Goal: Check status

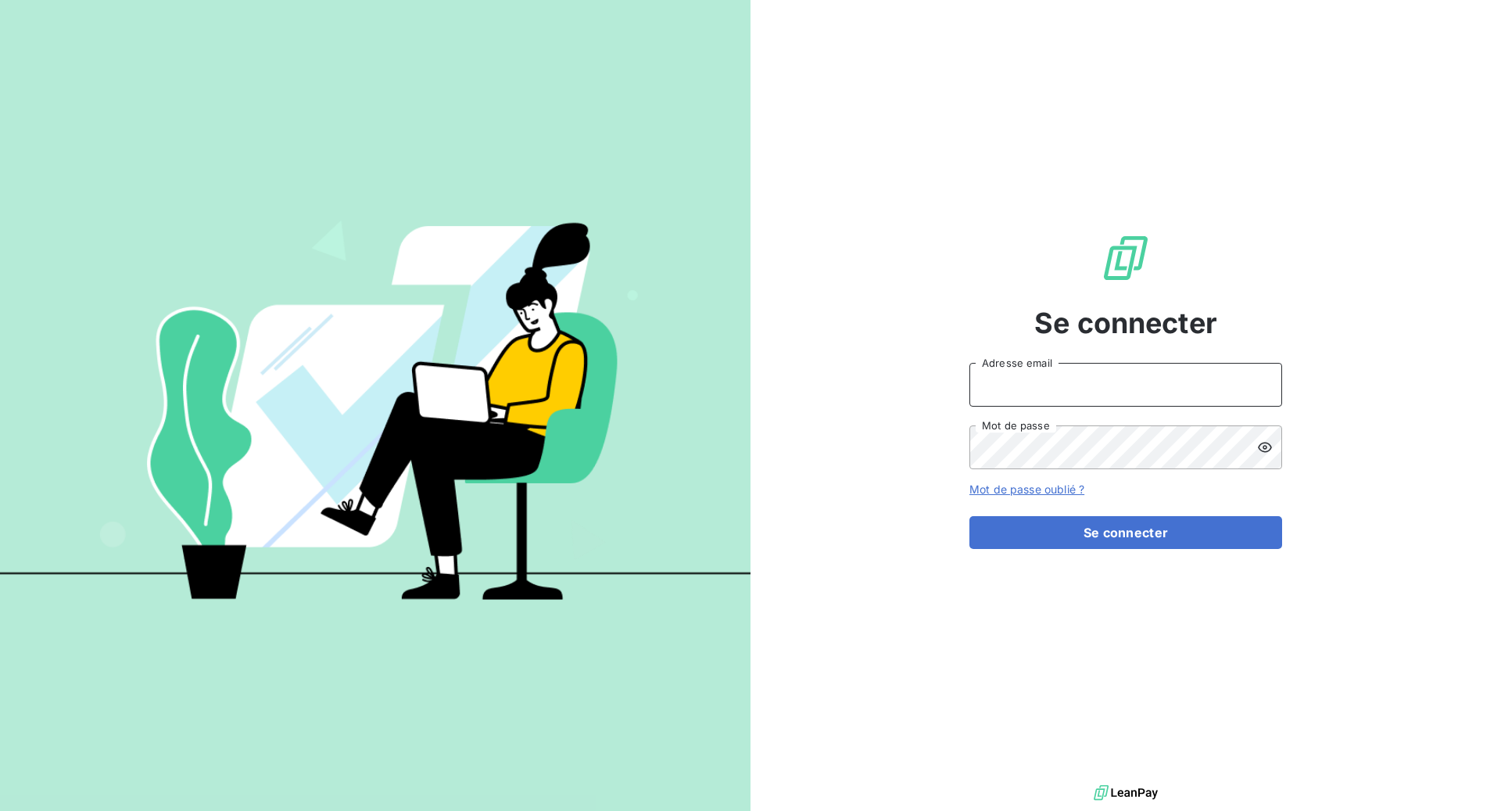
type input "[EMAIL_ADDRESS][DOMAIN_NAME]"
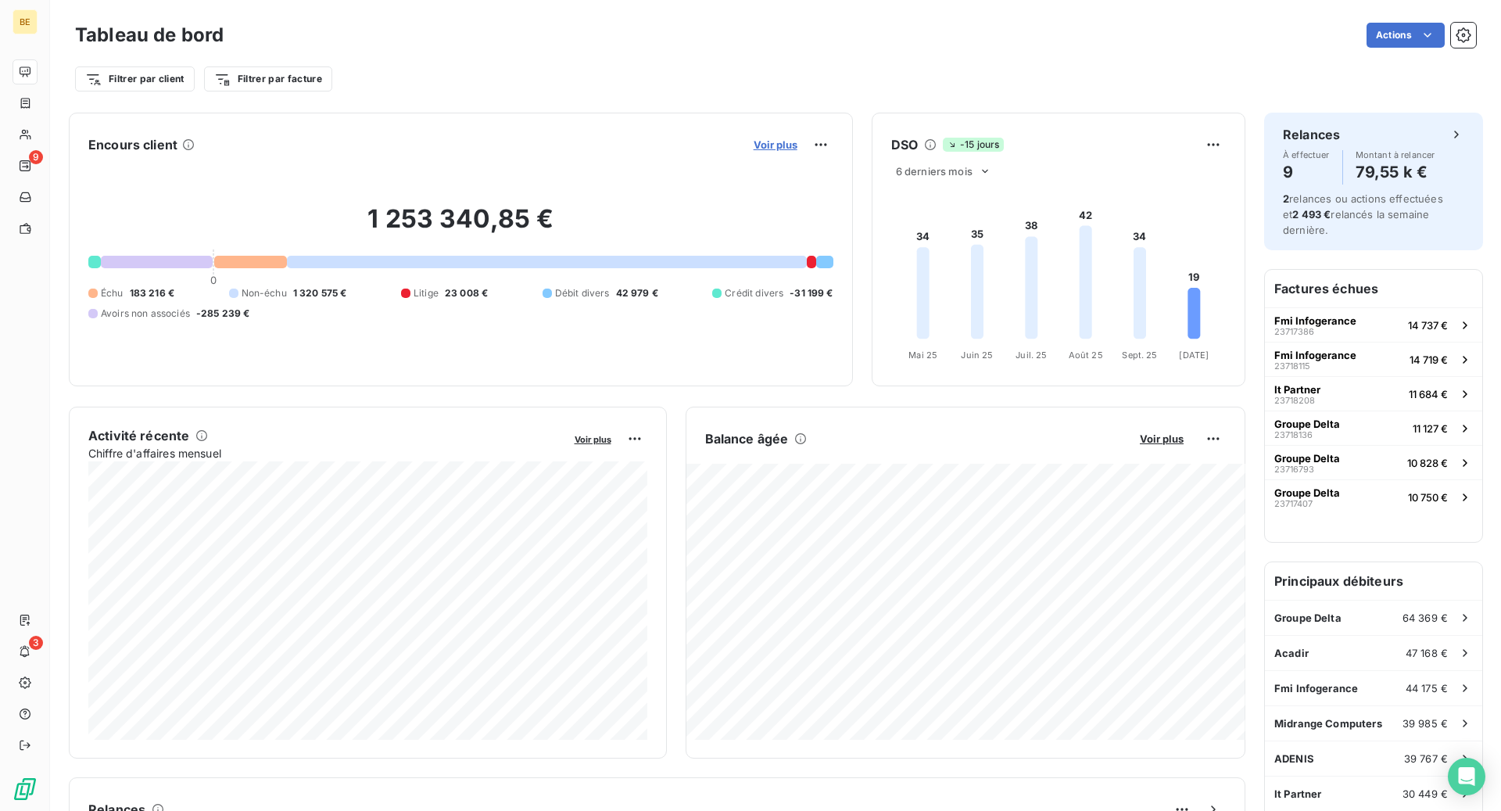
click at [769, 145] on span "Voir plus" at bounding box center [776, 144] width 44 height 13
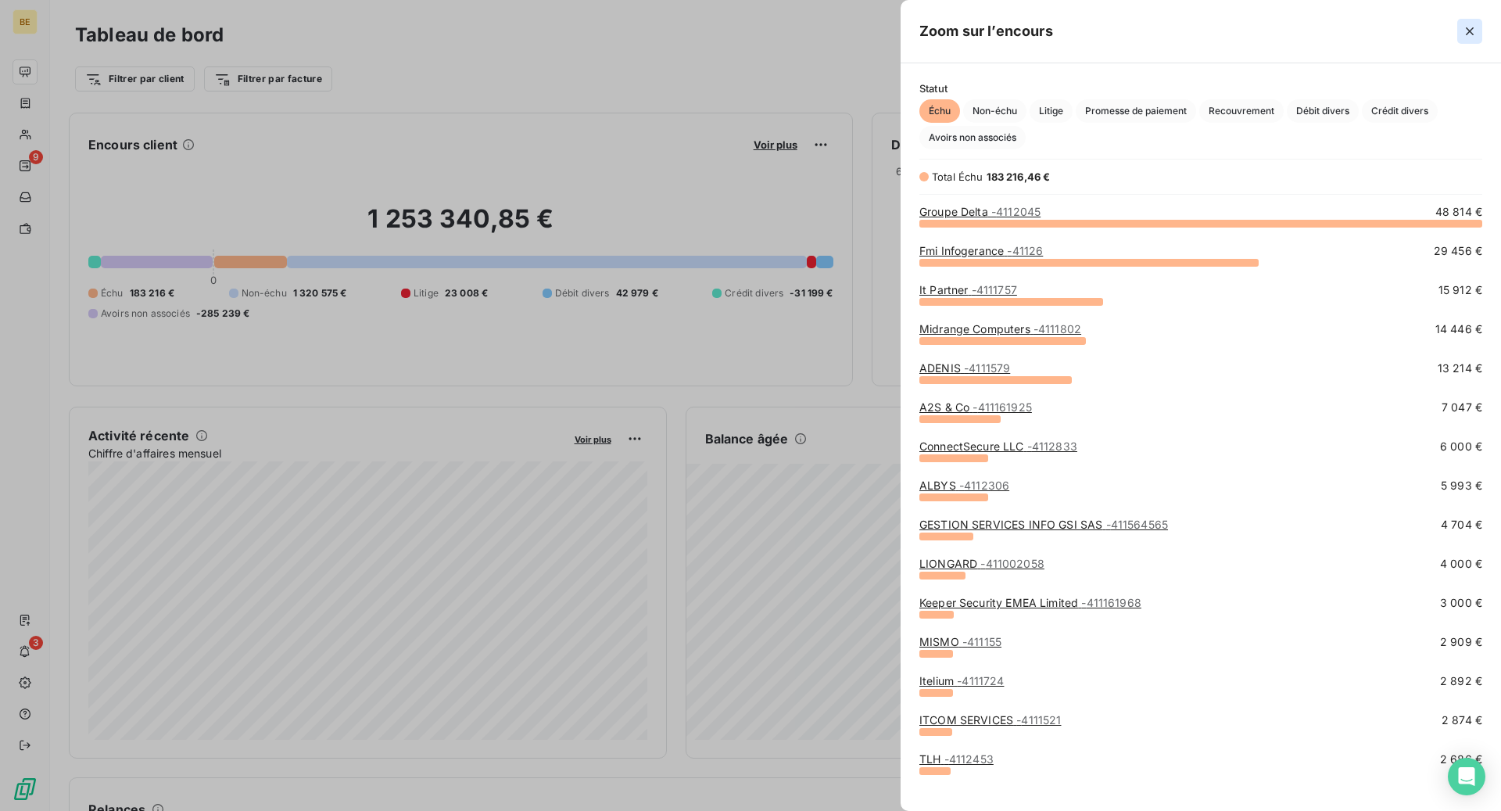
click at [1467, 35] on icon "button" at bounding box center [1470, 31] width 16 height 16
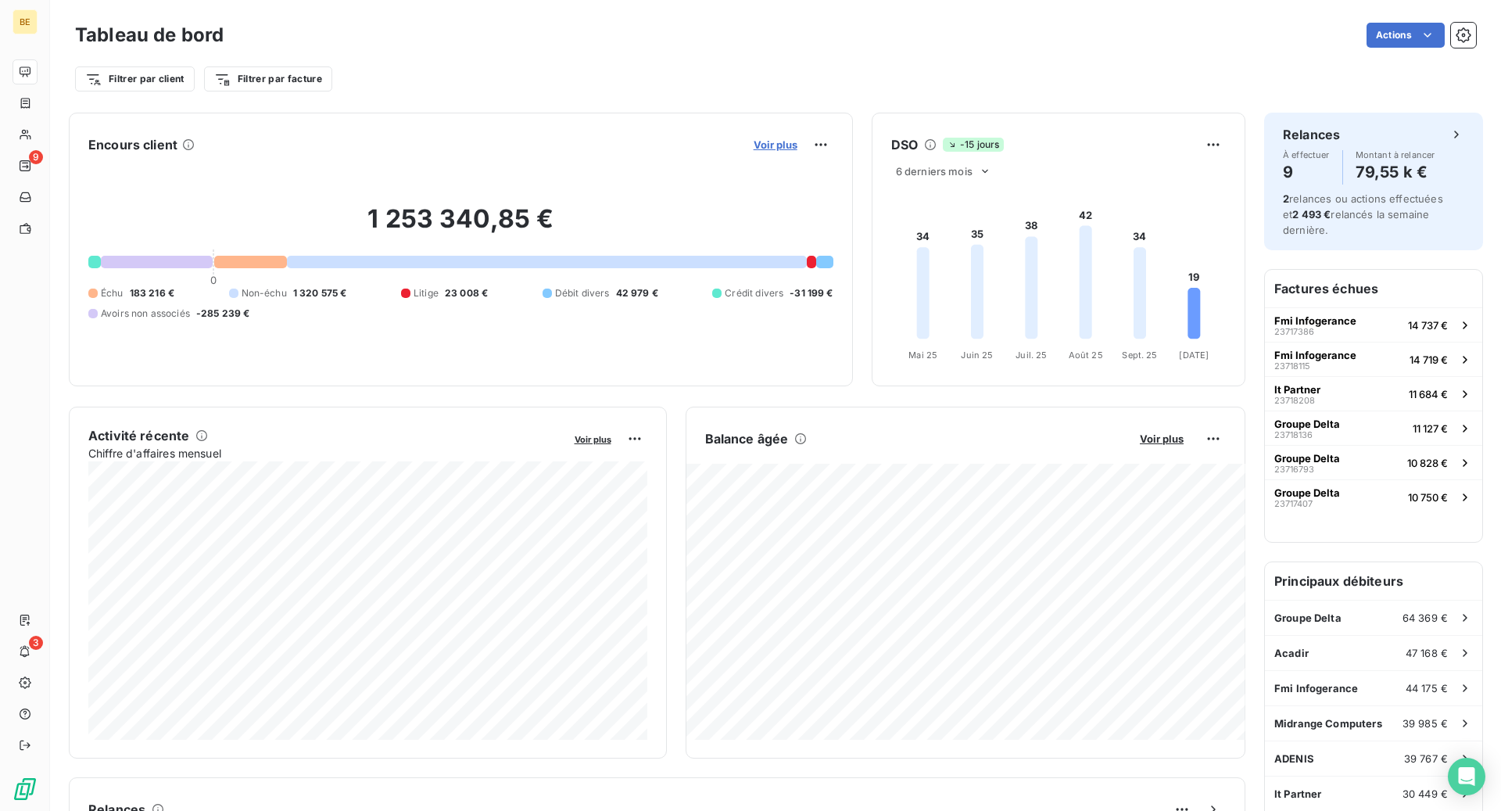
click at [780, 142] on span "Voir plus" at bounding box center [776, 144] width 44 height 13
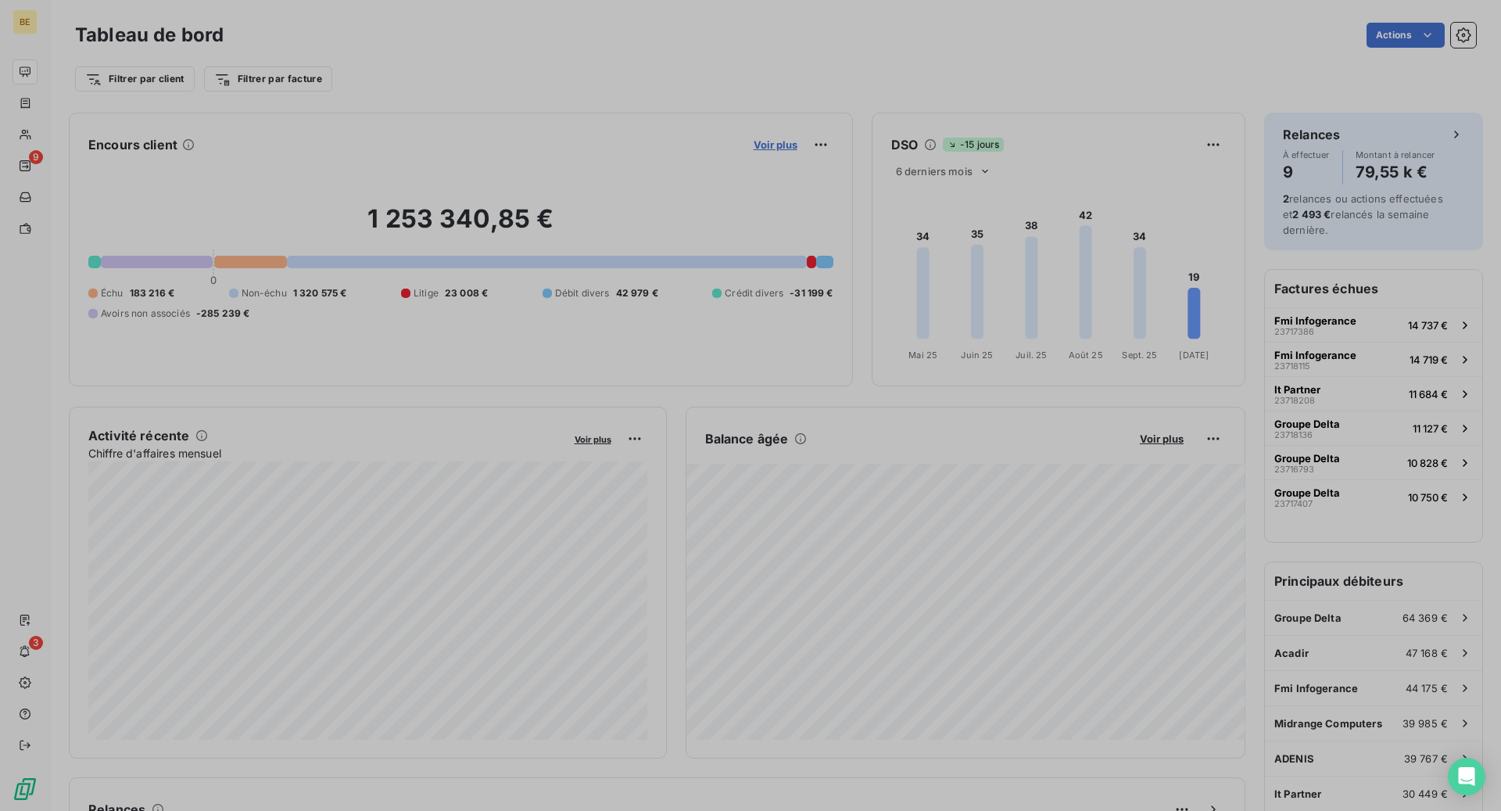
scroll to position [811, 601]
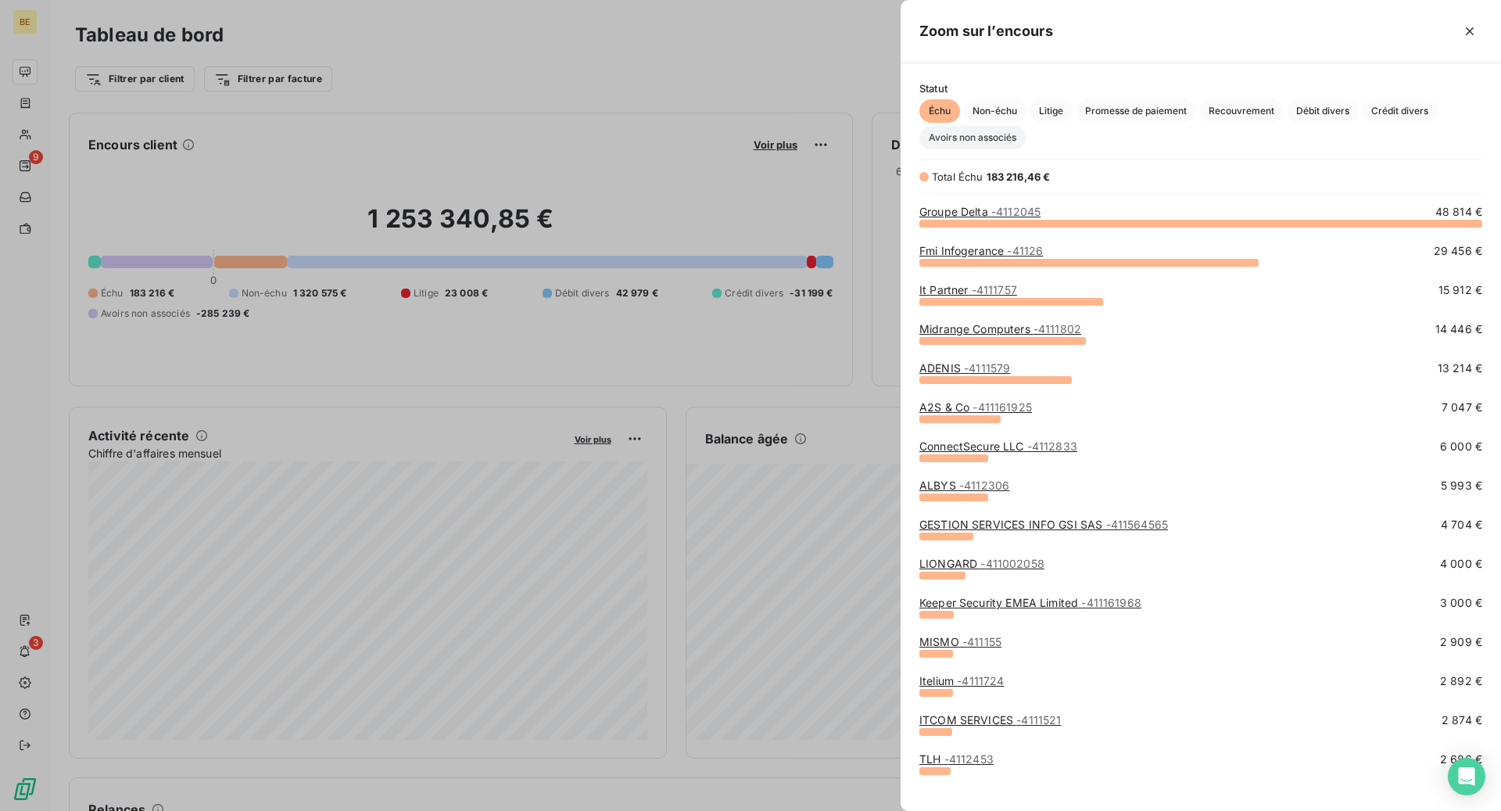
click at [964, 138] on span "Avoirs non associés" at bounding box center [973, 137] width 106 height 23
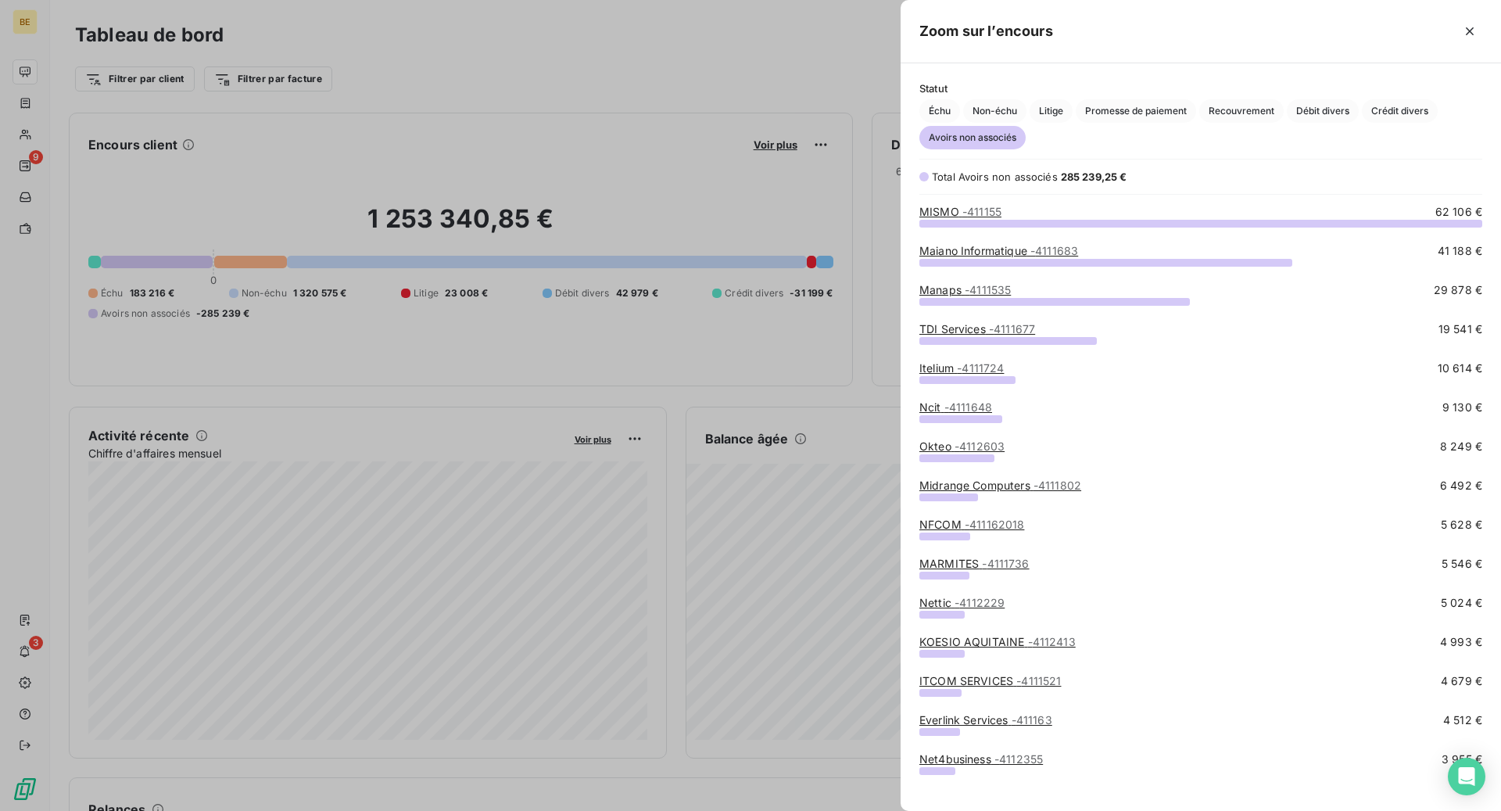
scroll to position [588, 601]
click at [1006, 110] on span "Non-échu" at bounding box center [994, 110] width 63 height 23
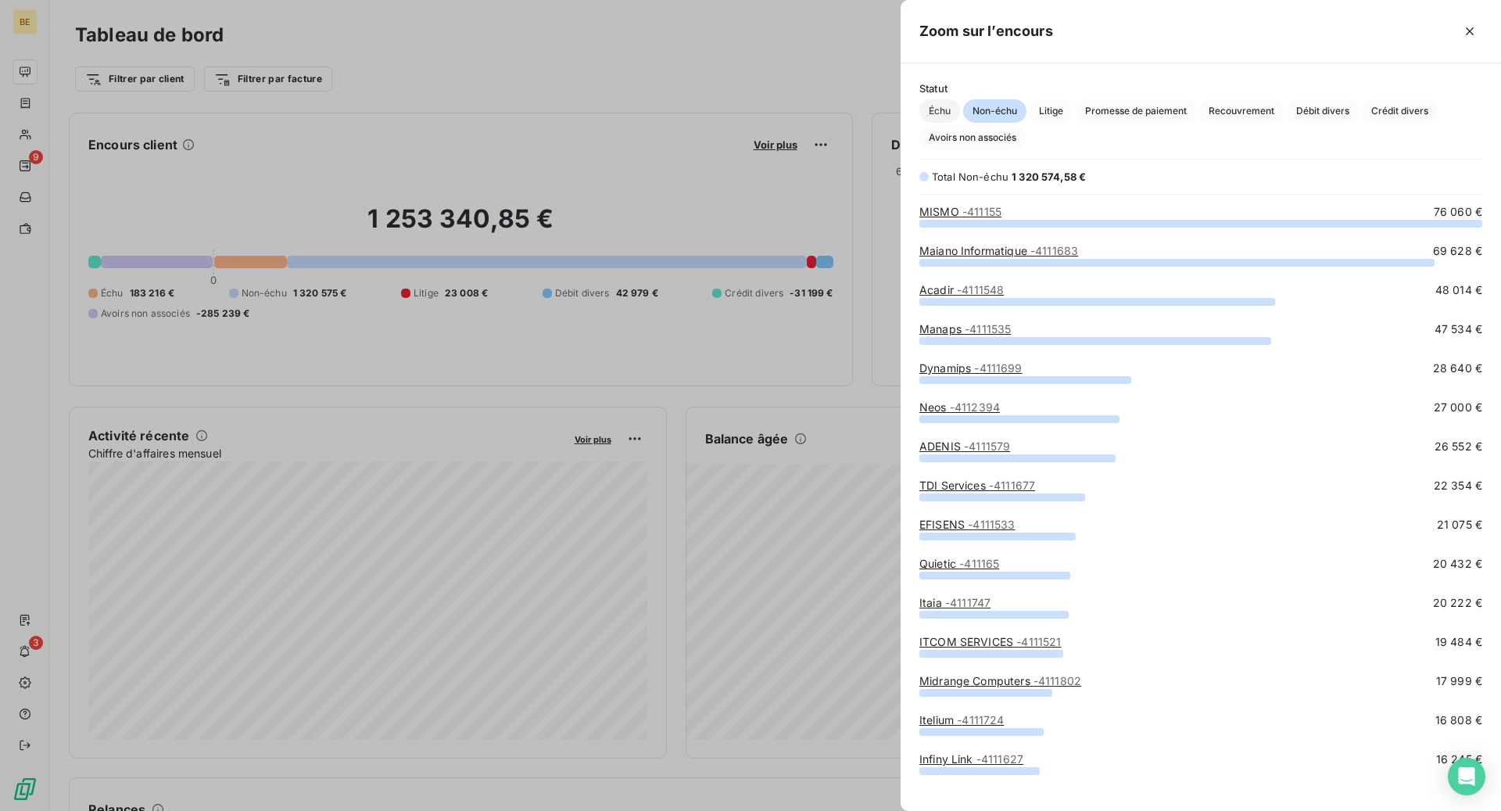
click at [939, 108] on span "Échu" at bounding box center [940, 110] width 41 height 23
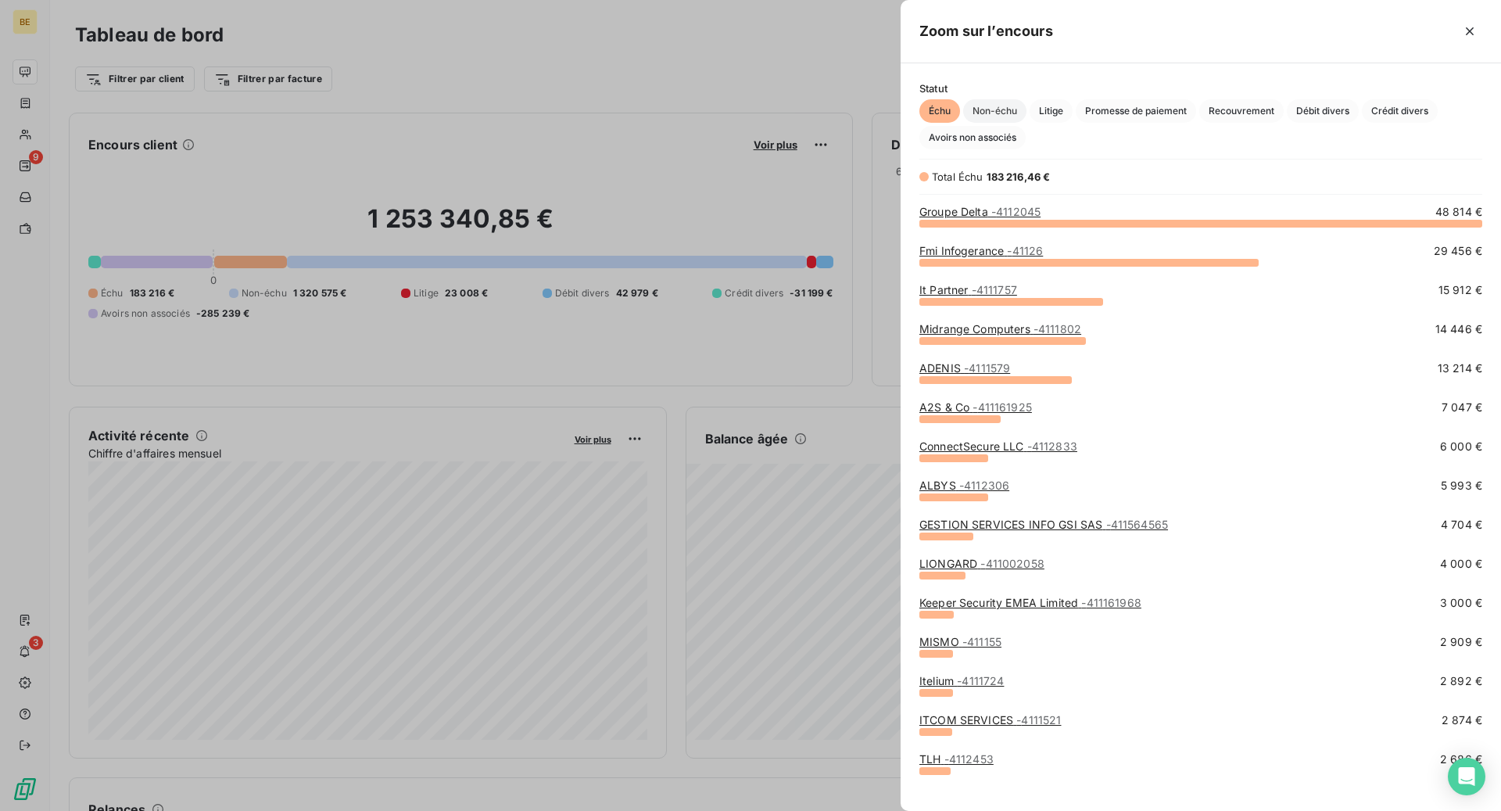
click at [1007, 109] on span "Non-échu" at bounding box center [994, 110] width 63 height 23
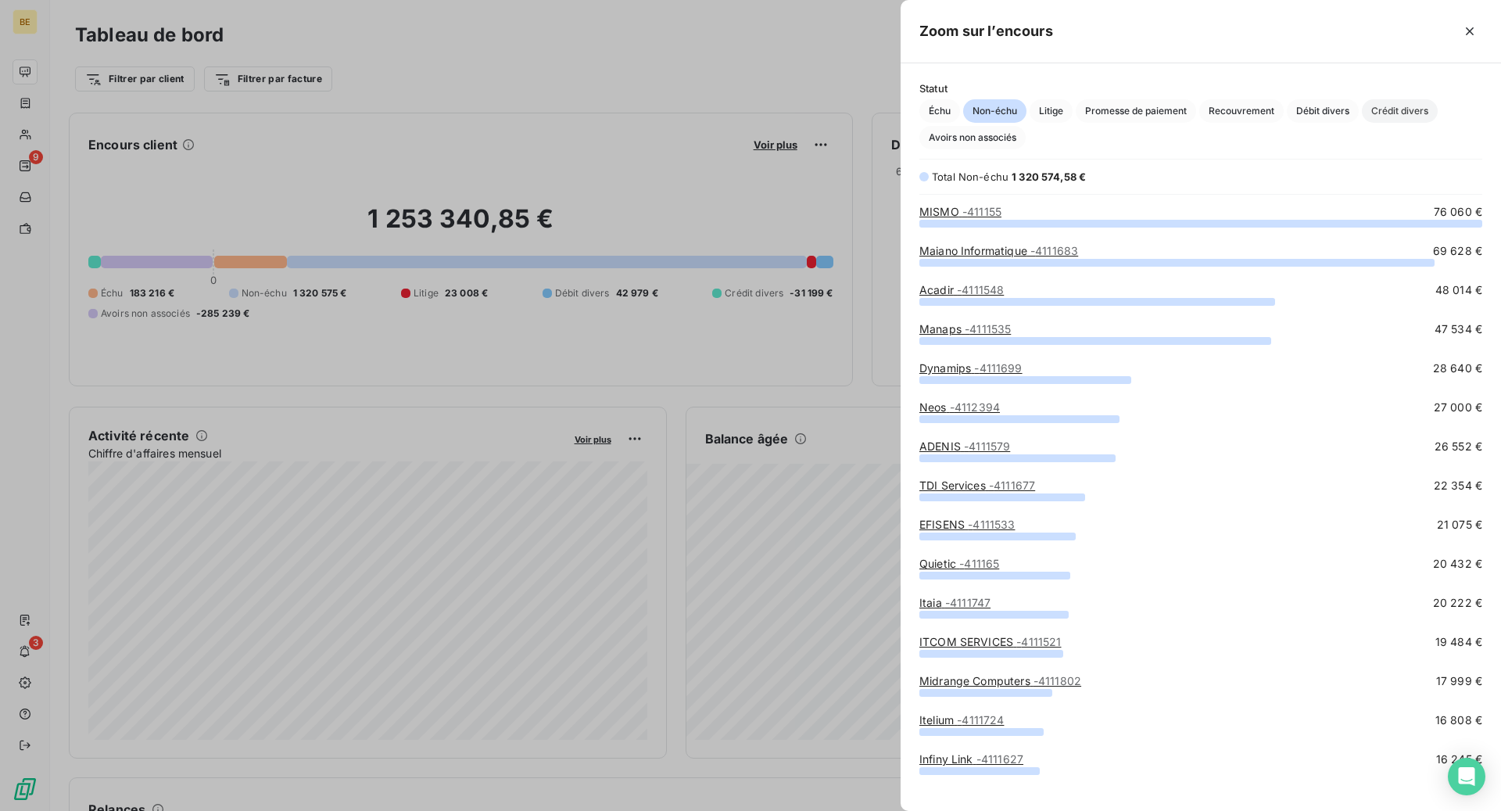
click at [1379, 114] on span "Crédit divers" at bounding box center [1400, 110] width 76 height 23
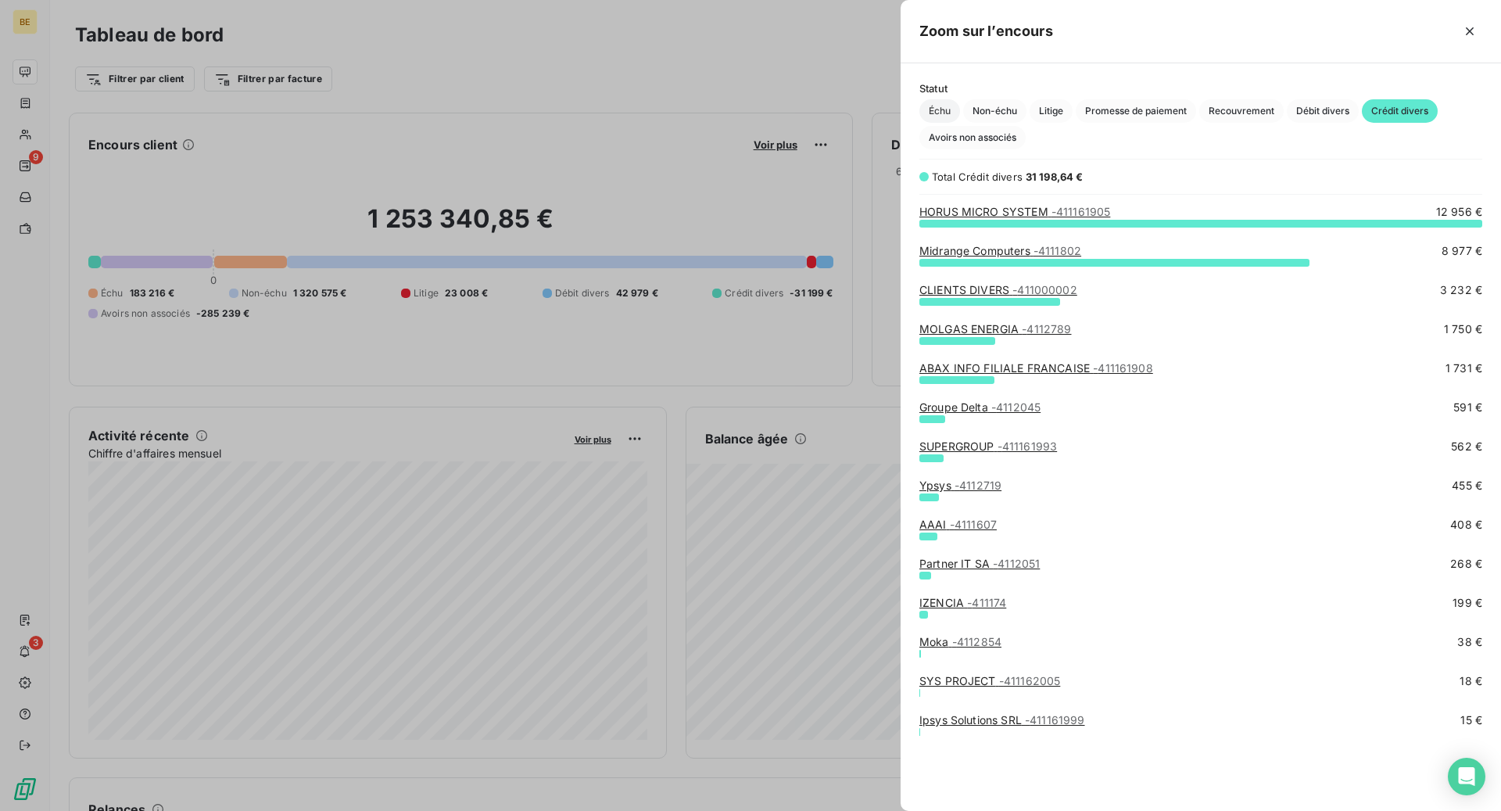
click at [938, 113] on span "Échu" at bounding box center [940, 110] width 41 height 23
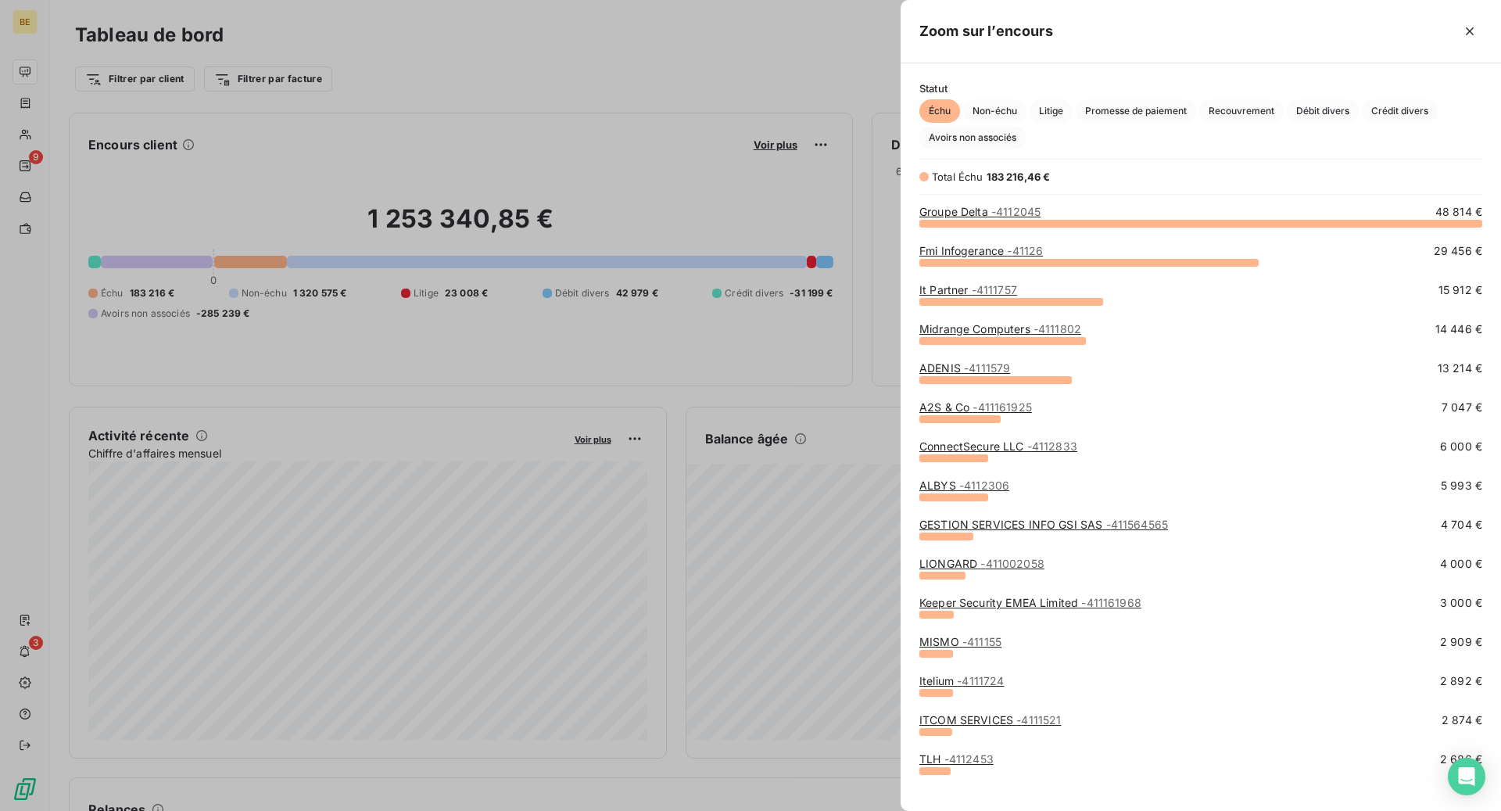
click at [812, 90] on div at bounding box center [750, 405] width 1501 height 811
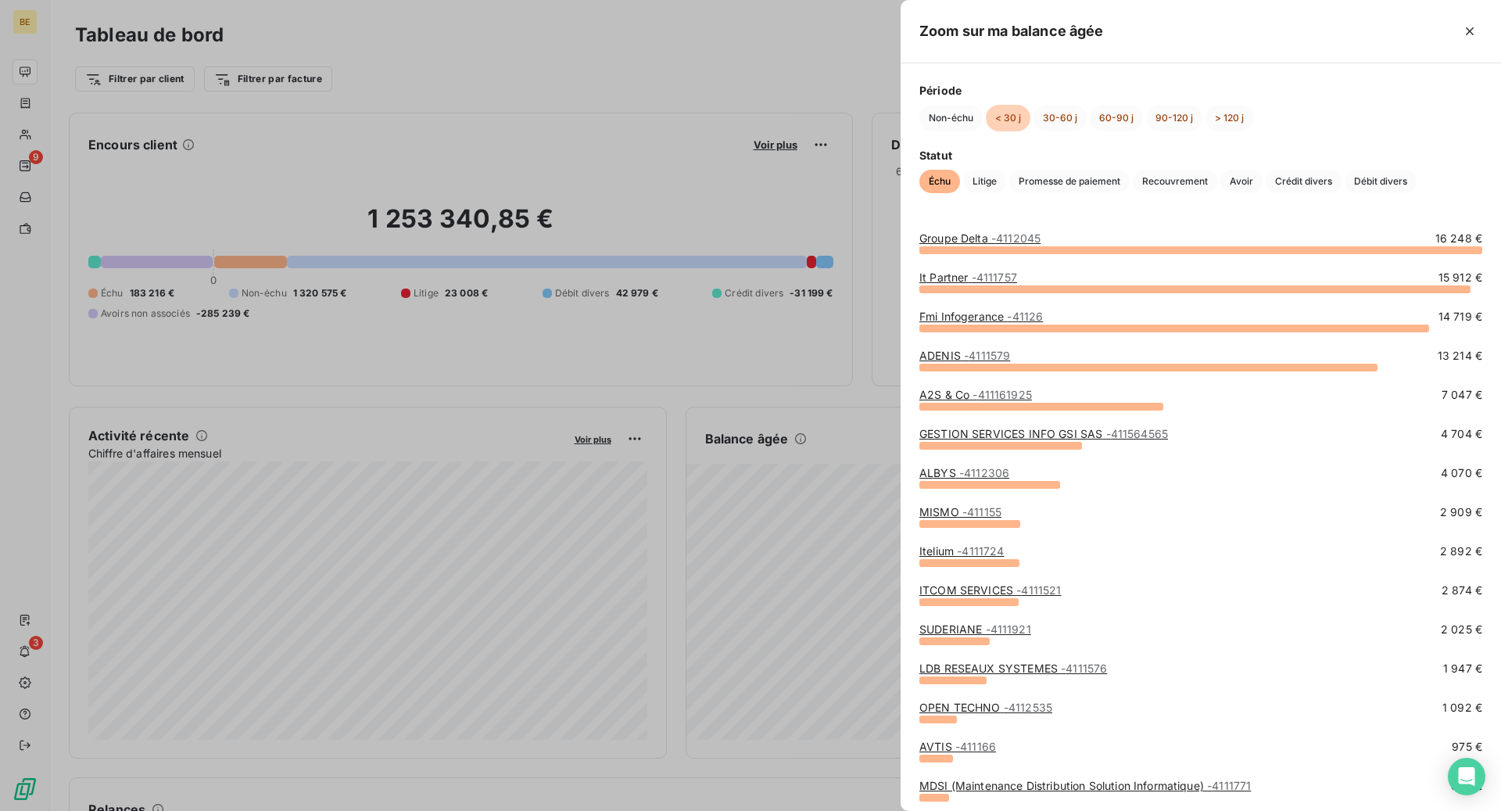
click at [861, 529] on div at bounding box center [750, 405] width 1501 height 811
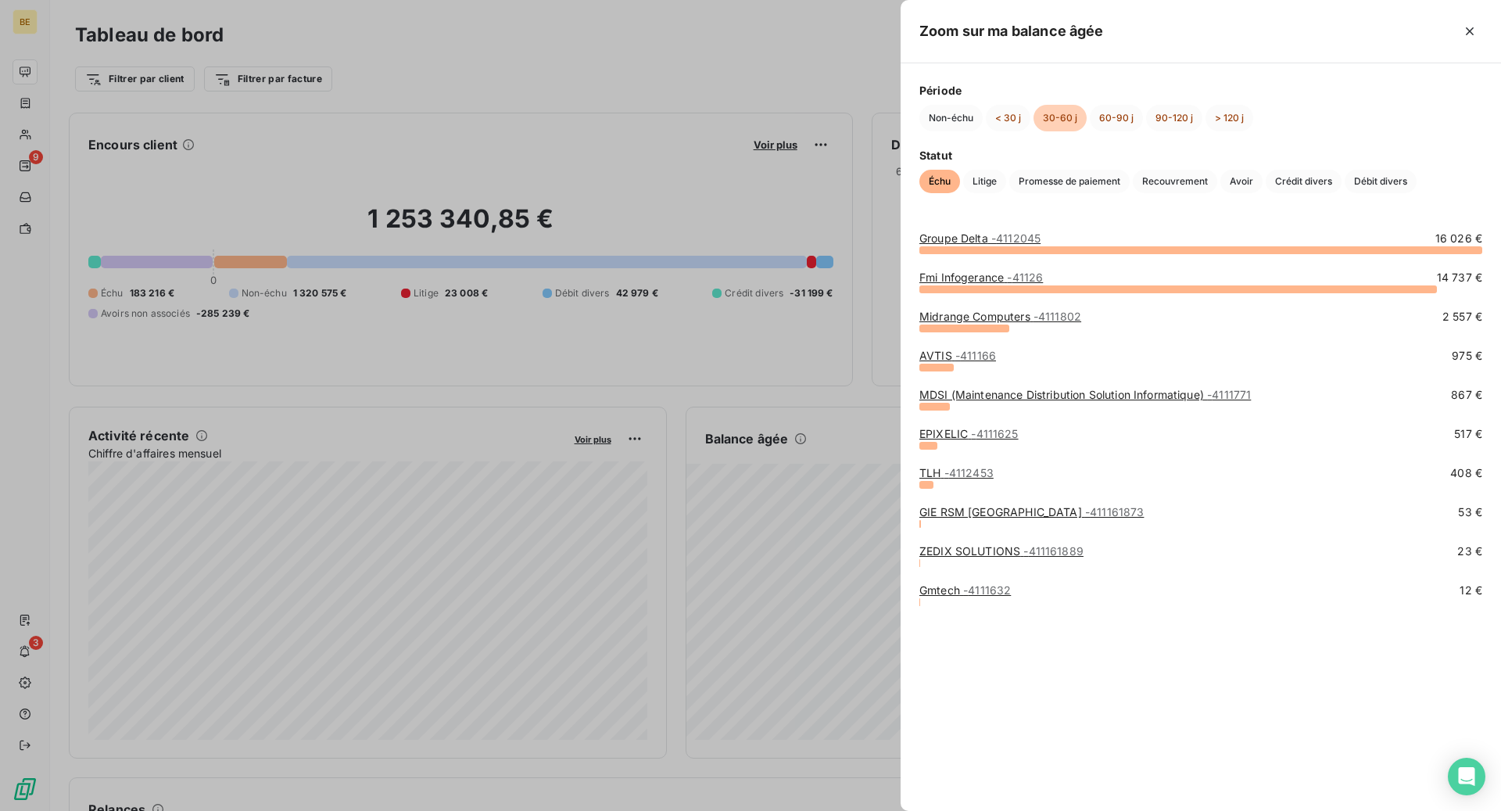
click at [784, 401] on div at bounding box center [750, 405] width 1501 height 811
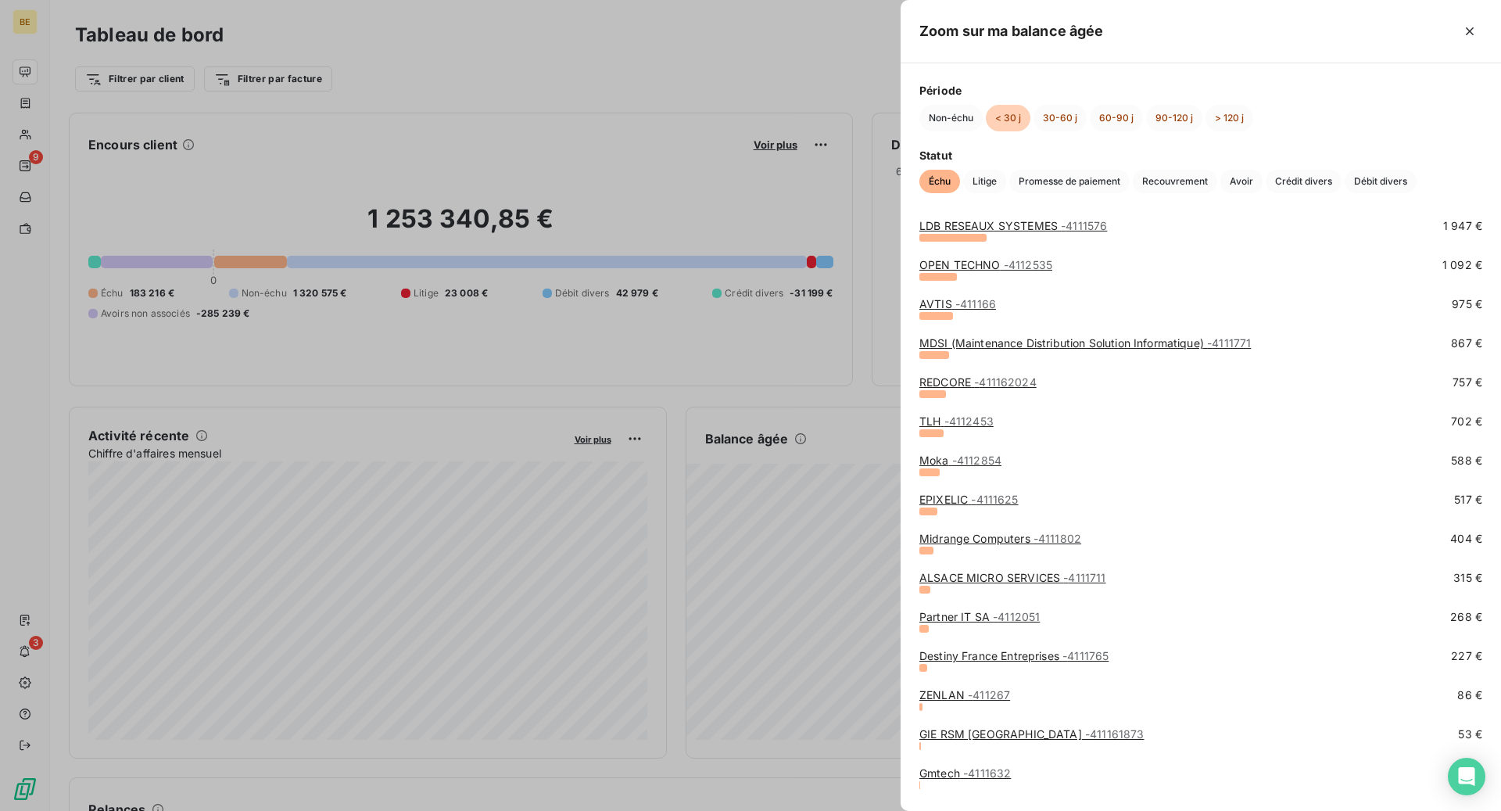
scroll to position [0, 0]
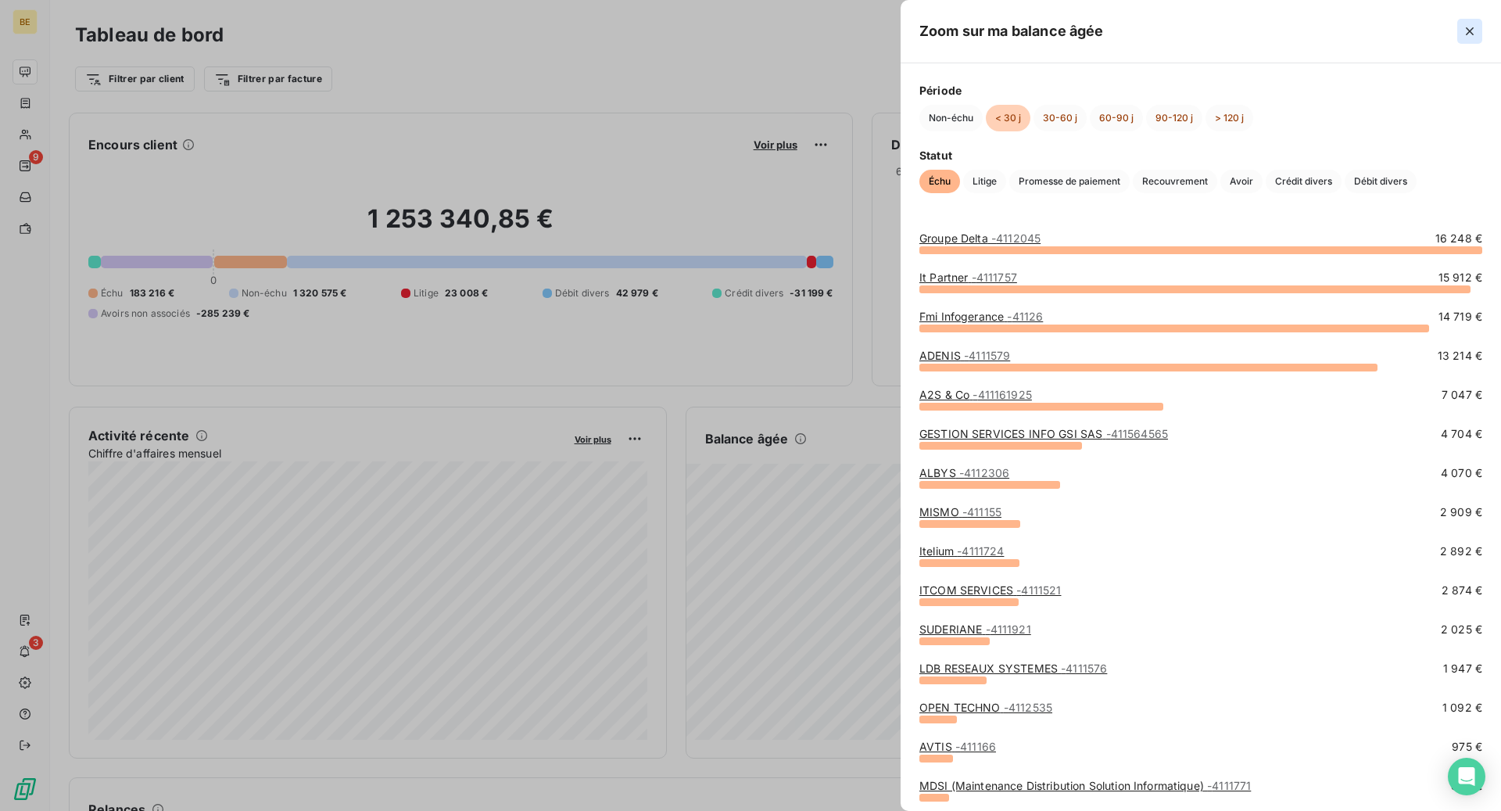
click at [1473, 31] on icon "button" at bounding box center [1470, 31] width 16 height 16
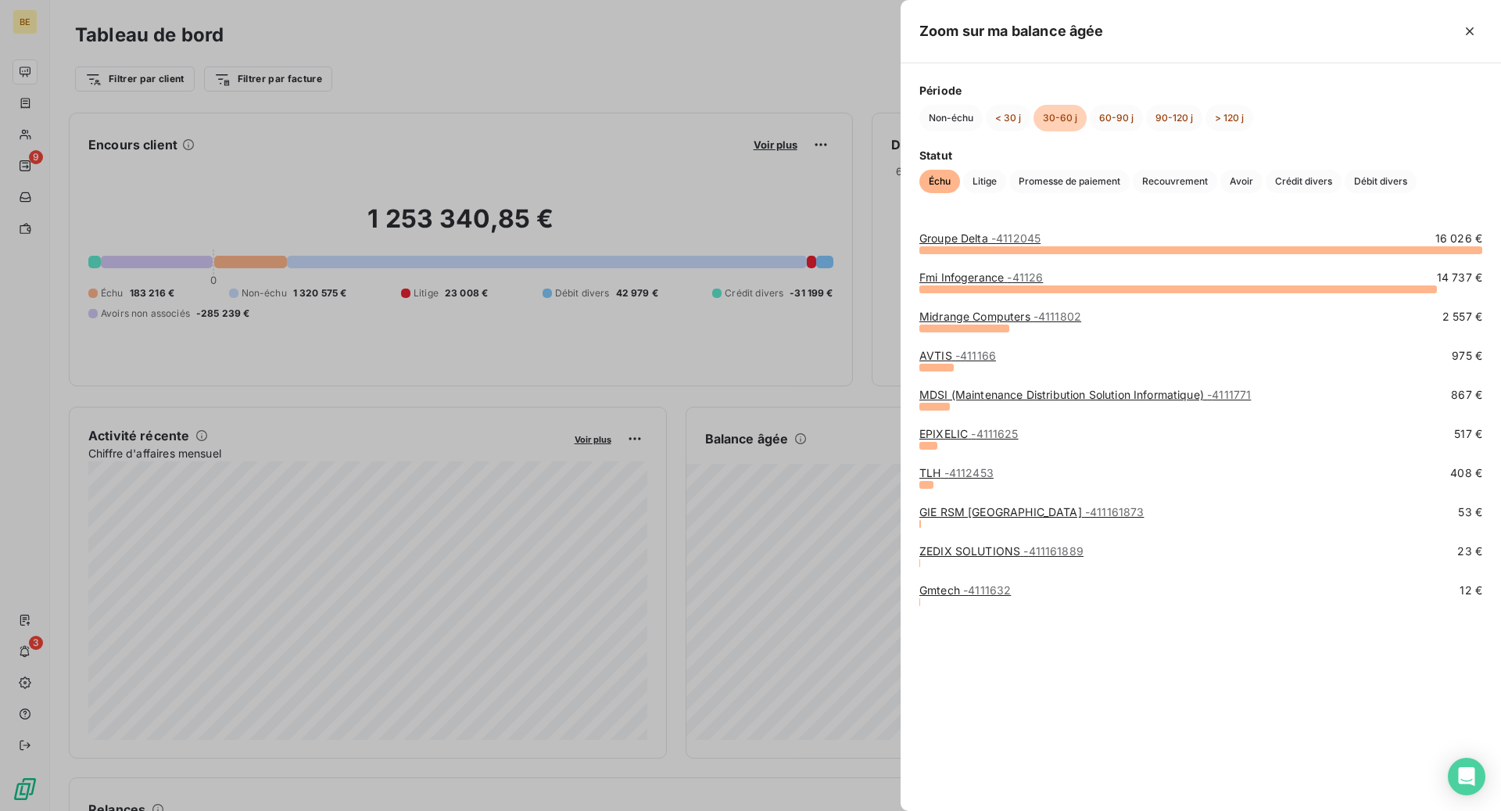
click at [722, 379] on div at bounding box center [750, 405] width 1501 height 811
click at [811, 373] on div at bounding box center [750, 405] width 1501 height 811
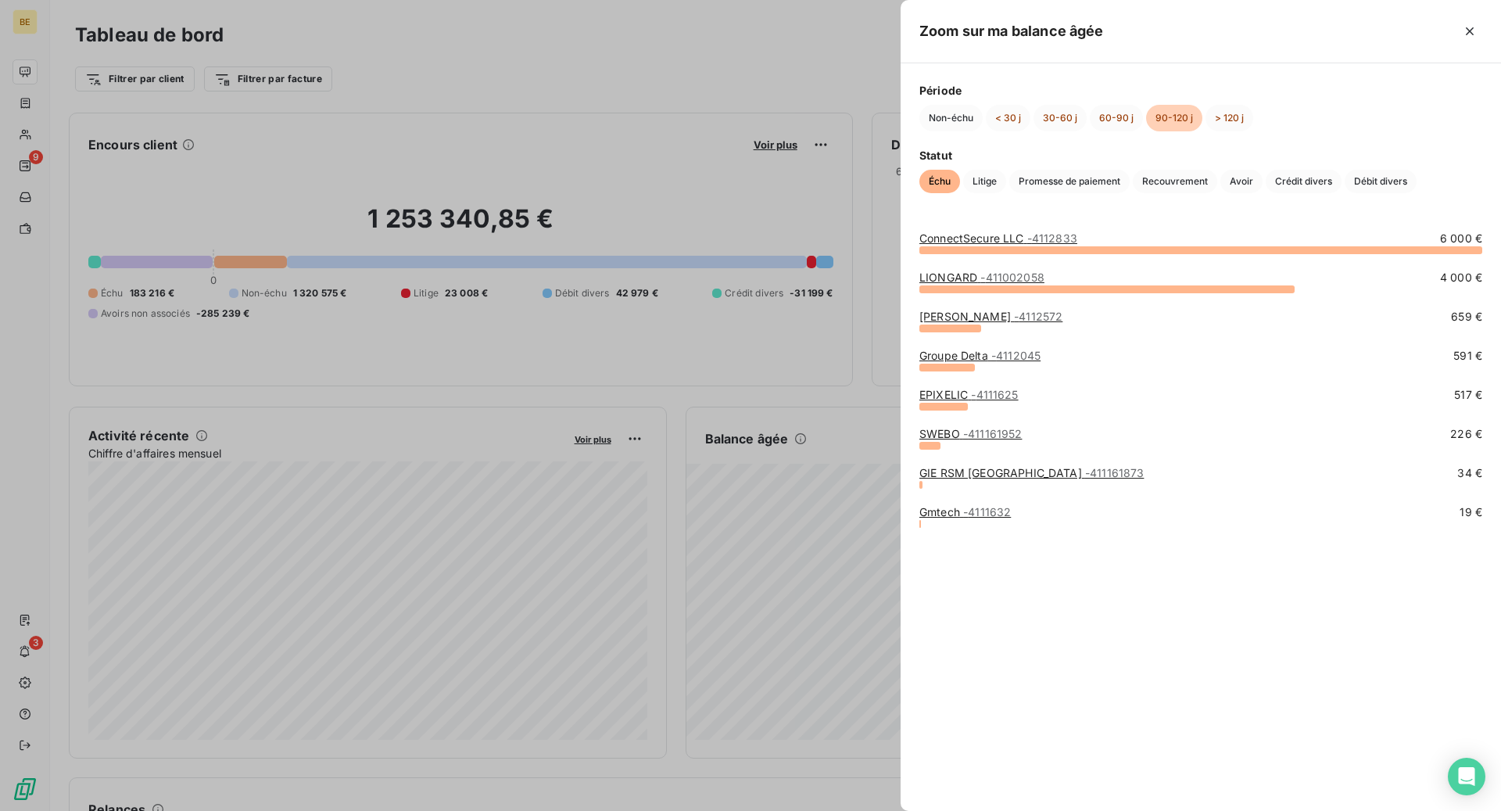
click at [777, 450] on div at bounding box center [750, 405] width 1501 height 811
